Goal: Transaction & Acquisition: Purchase product/service

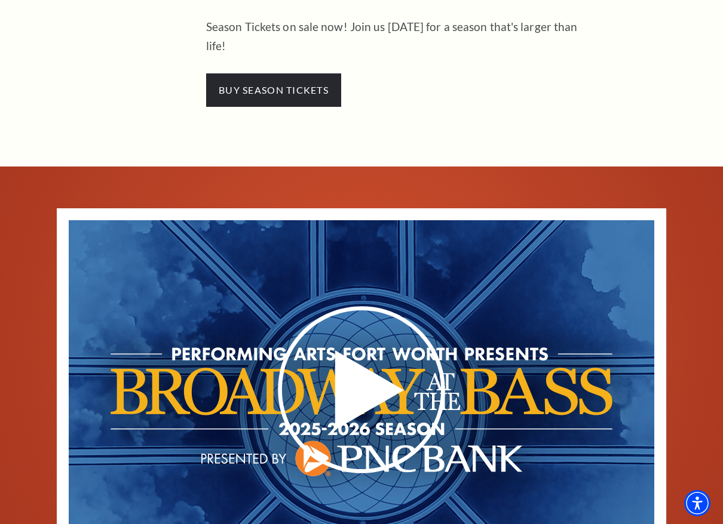
scroll to position [478, 0]
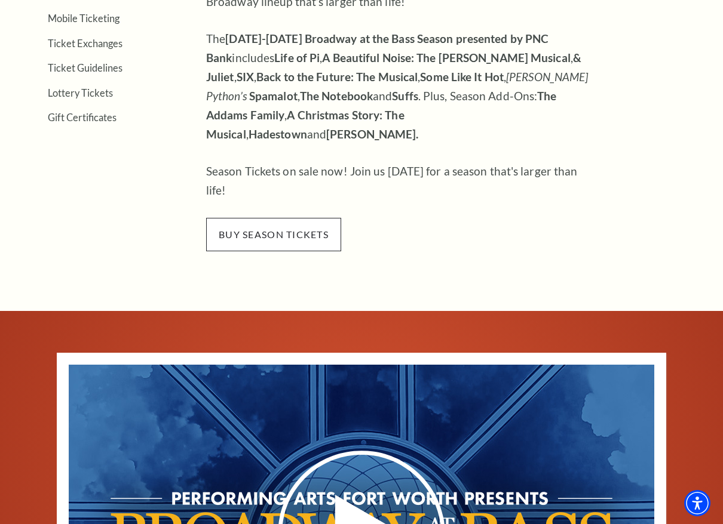
drag, startPoint x: 264, startPoint y: 192, endPoint x: 287, endPoint y: 192, distance: 23.3
click at [265, 218] on span "buy season tickets" at bounding box center [273, 234] width 135 height 33
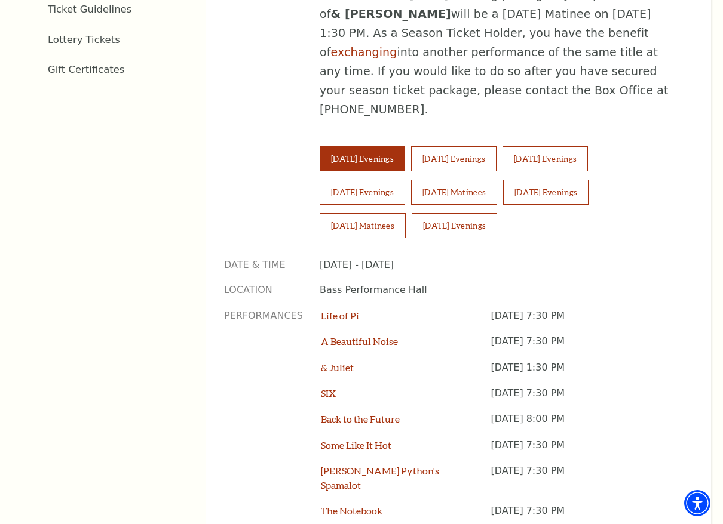
scroll to position [776, 0]
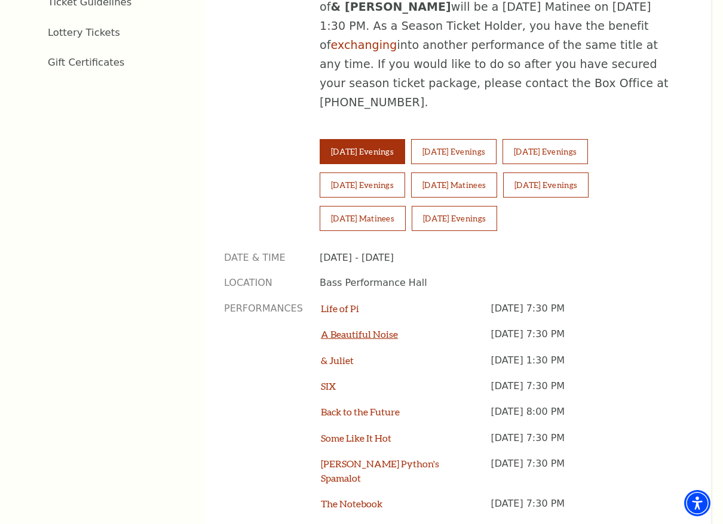
click at [370, 328] on link "A Beautiful Noise" at bounding box center [359, 333] width 77 height 11
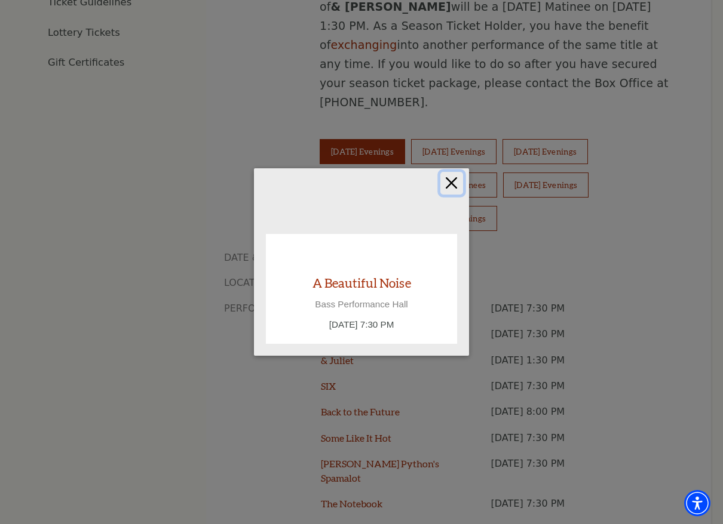
click at [451, 178] on button "Close" at bounding box center [451, 183] width 23 height 23
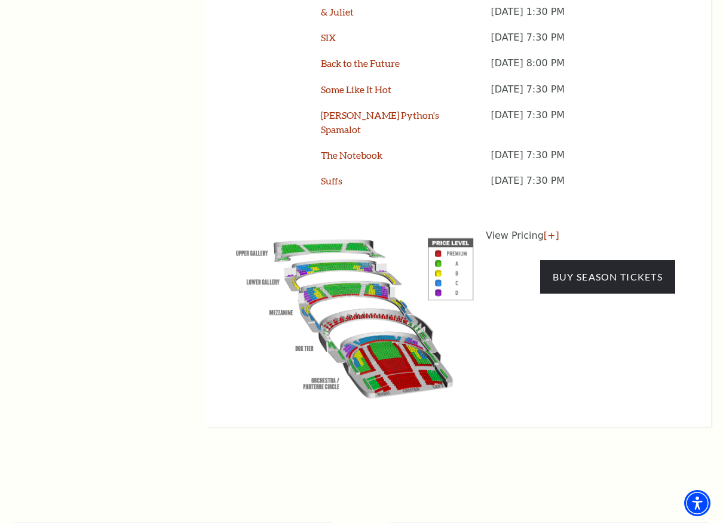
scroll to position [1135, 0]
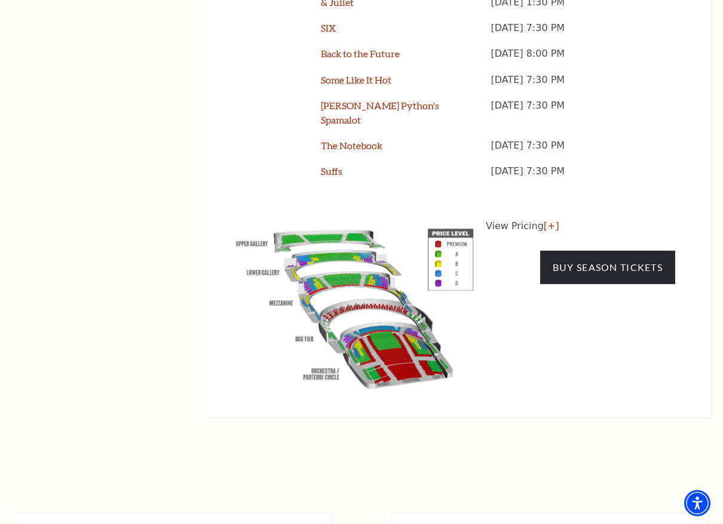
click at [410, 301] on img at bounding box center [355, 306] width 262 height 174
click at [437, 219] on img at bounding box center [355, 306] width 262 height 174
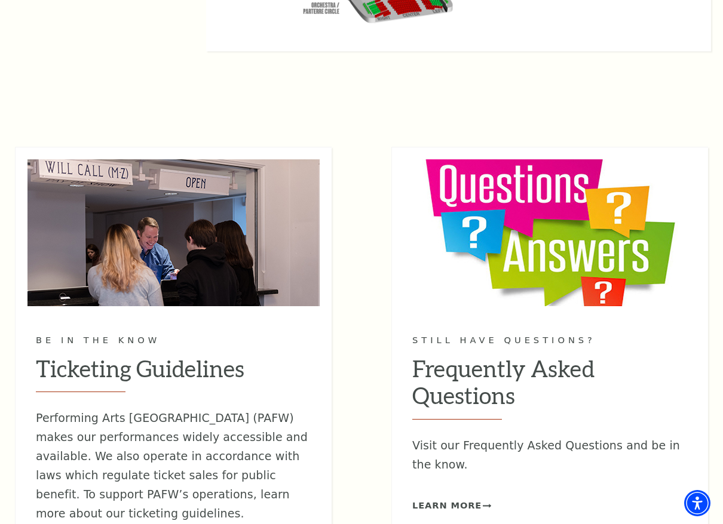
scroll to position [1493, 0]
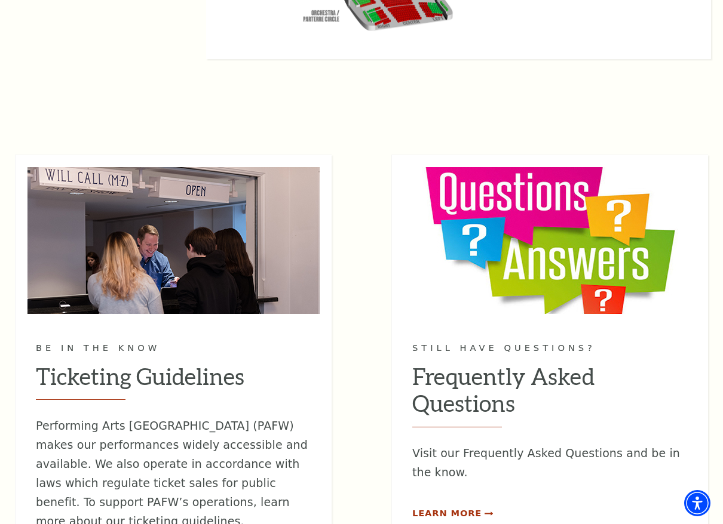
click at [457, 506] on span "Learn More" at bounding box center [446, 513] width 69 height 15
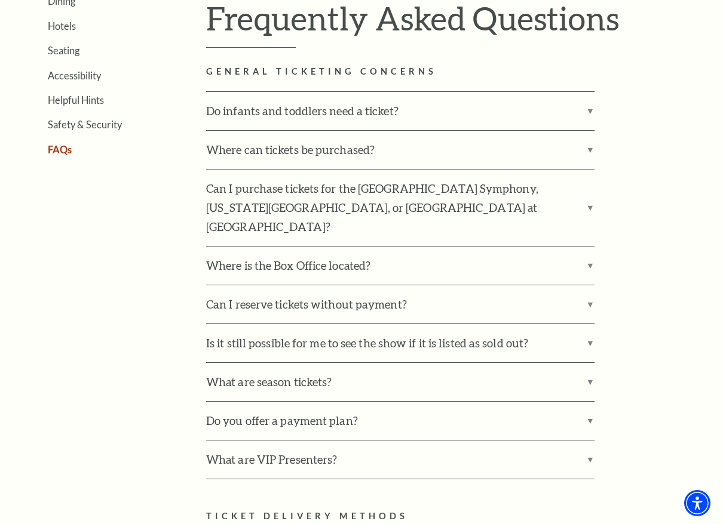
scroll to position [358, 0]
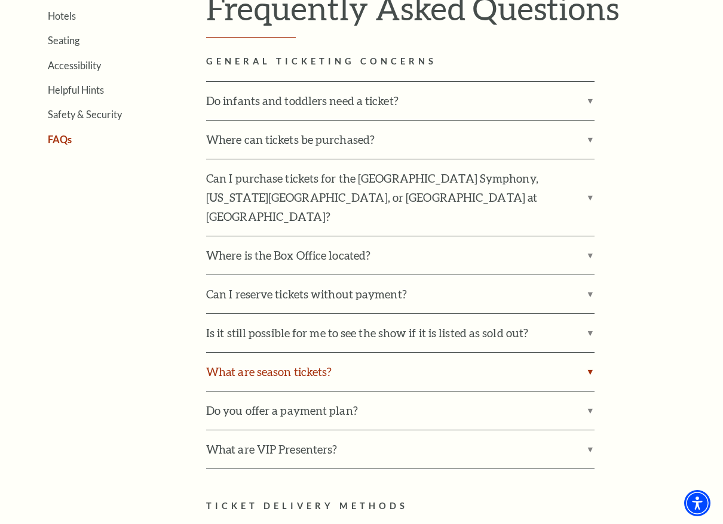
click at [589, 353] on label "What are season tickets?" at bounding box center [400, 372] width 388 height 38
click at [0, 0] on input "What are season tickets?" at bounding box center [0, 0] width 0 height 0
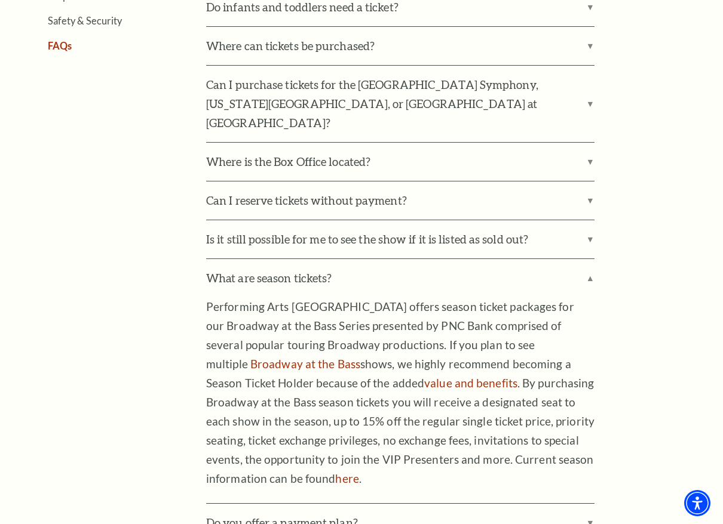
scroll to position [478, 0]
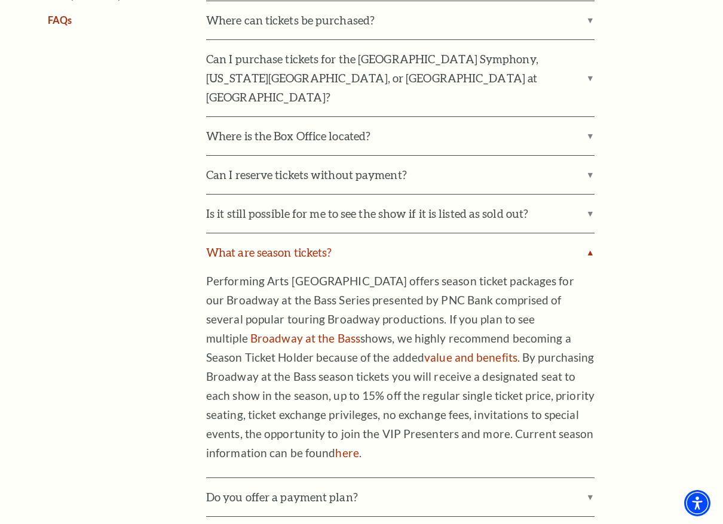
click at [588, 234] on label "What are season tickets?" at bounding box center [400, 253] width 388 height 38
click at [0, 0] on input "What are season tickets?" at bounding box center [0, 0] width 0 height 0
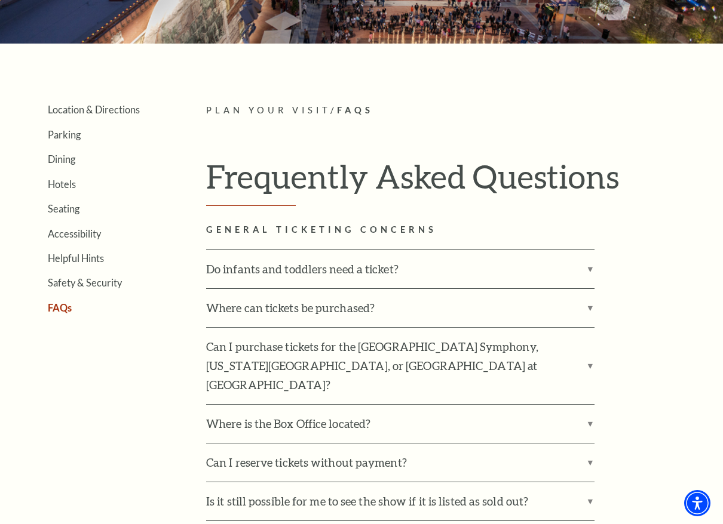
scroll to position [0, 0]
